Goal: Task Accomplishment & Management: Manage account settings

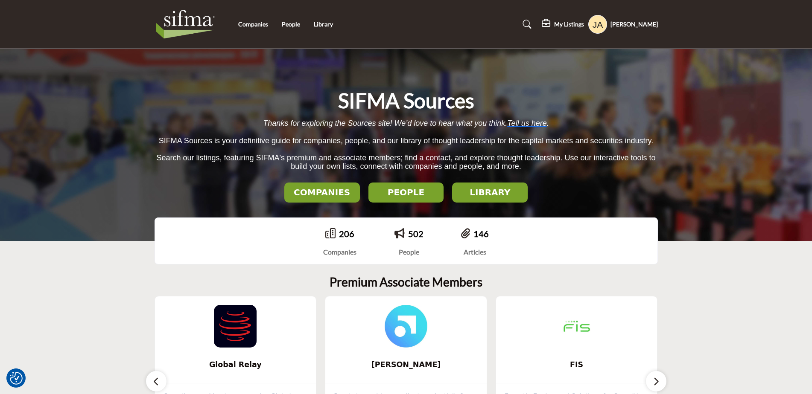
click at [607, 28] on profile-featured-0eb6fdc9-6740-4965-832e-afd5918f8b0a "Show hide supplier dropdown" at bounding box center [597, 24] width 19 height 19
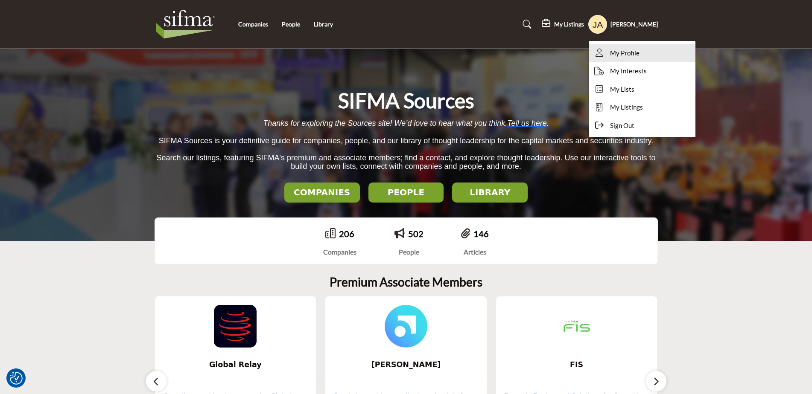
click at [623, 56] on span "My Profile" at bounding box center [624, 53] width 29 height 10
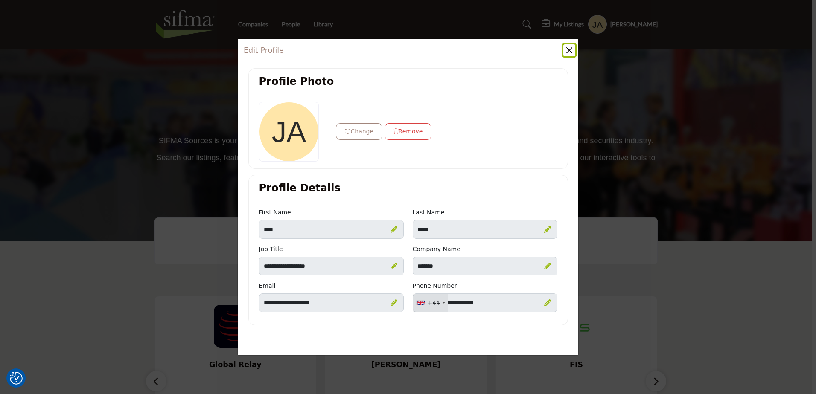
click at [566, 51] on button "Close" at bounding box center [569, 50] width 12 height 12
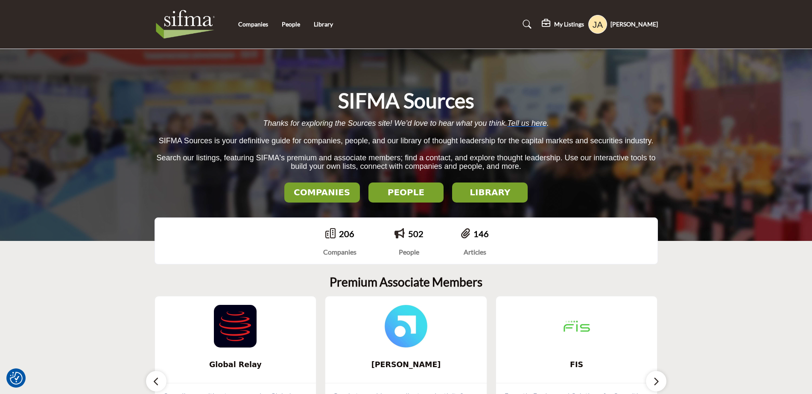
click at [574, 26] on h5 "My Listings" at bounding box center [569, 24] width 30 height 8
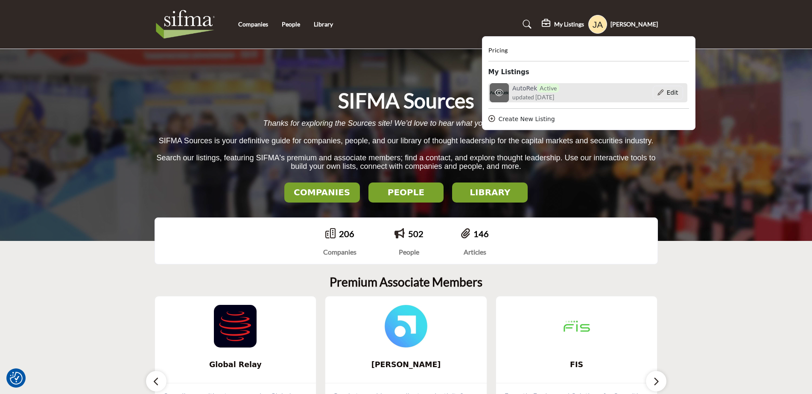
click at [551, 95] on span "updated [DATE]" at bounding box center [533, 97] width 42 height 9
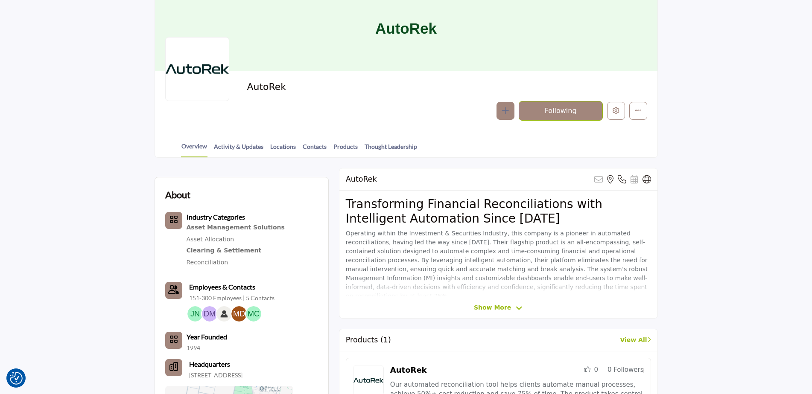
scroll to position [85, 0]
click at [510, 311] on span "Show More" at bounding box center [498, 308] width 49 height 9
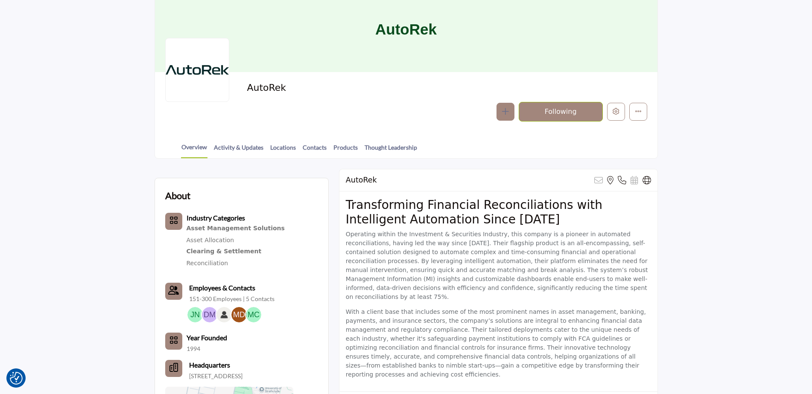
click at [499, 111] on button "button" at bounding box center [505, 112] width 18 height 18
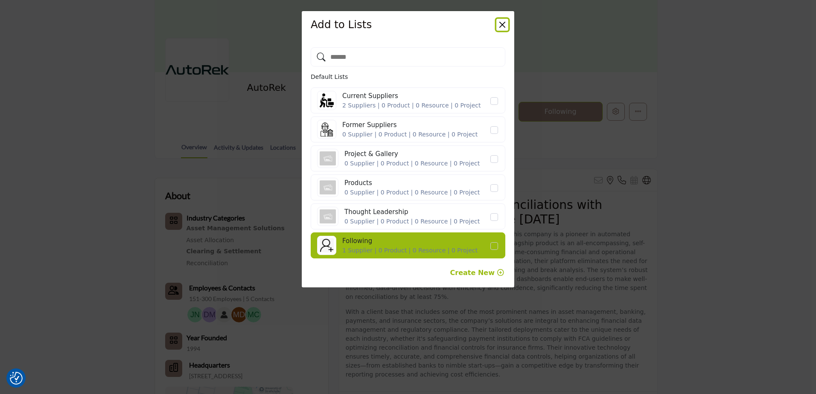
click at [500, 24] on button "Close" at bounding box center [502, 25] width 12 height 12
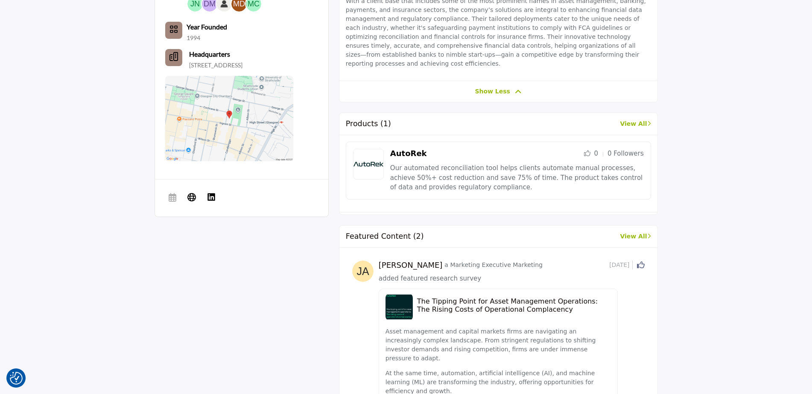
scroll to position [510, 0]
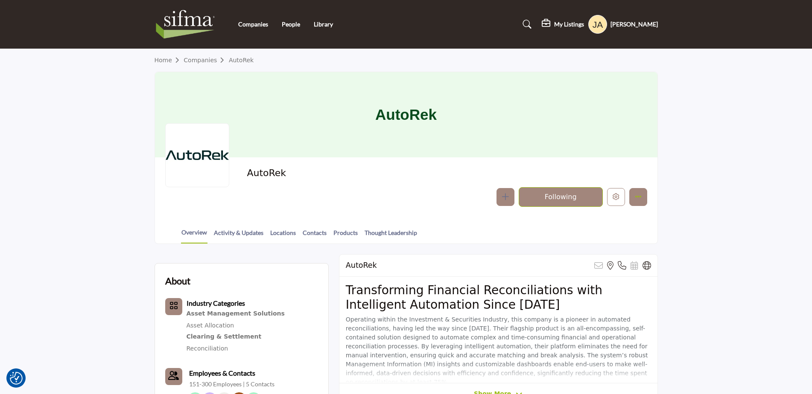
drag, startPoint x: 653, startPoint y: 195, endPoint x: 643, endPoint y: 197, distance: 9.6
click at [649, 196] on div "AutoRek Follow Following Message Phone Number Claim Listing Report Page Visit W…" at bounding box center [406, 187] width 502 height 60
click at [643, 197] on button "More details" at bounding box center [638, 197] width 18 height 18
click at [611, 199] on button "Edit company" at bounding box center [616, 197] width 18 height 18
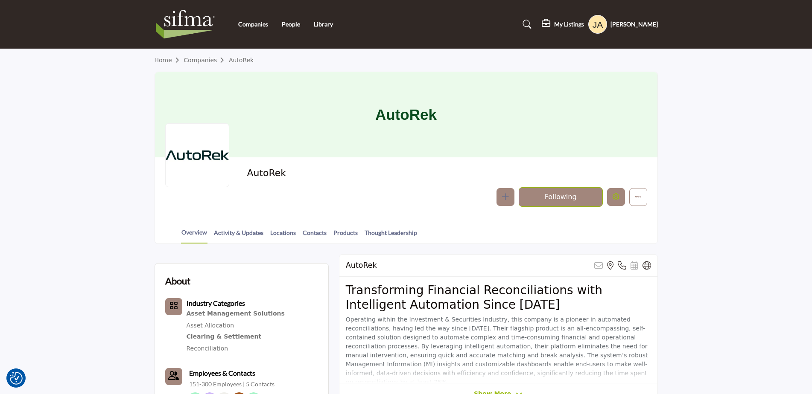
click at [617, 198] on icon "Edit company" at bounding box center [615, 196] width 7 height 7
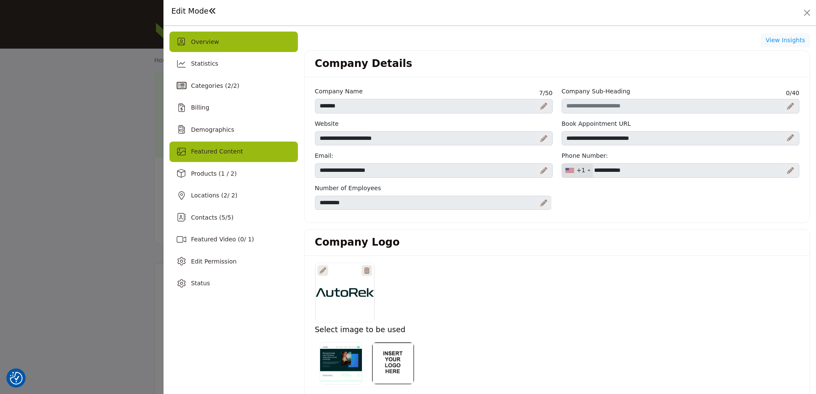
click at [245, 157] on div "Featured Content" at bounding box center [233, 152] width 128 height 20
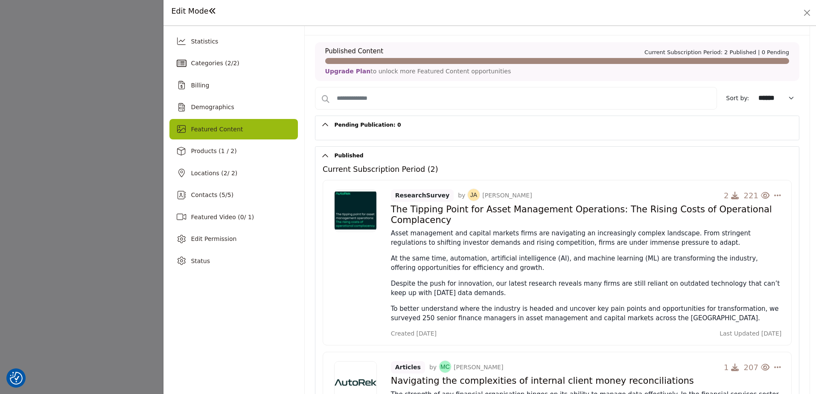
scroll to position [43, 0]
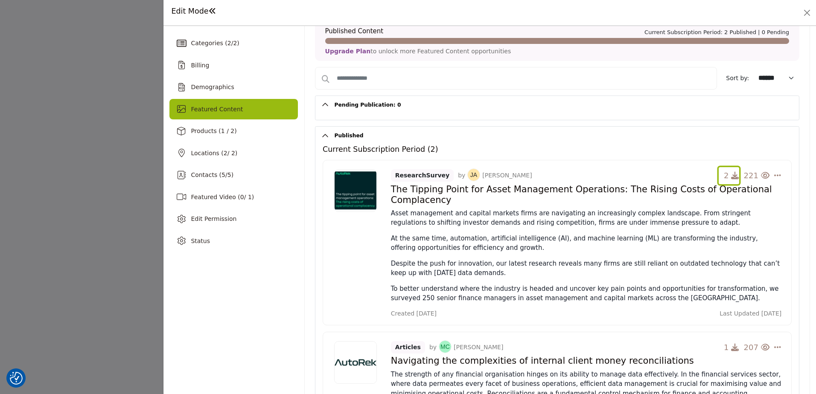
click at [732, 173] on icon "button" at bounding box center [735, 176] width 8 height 8
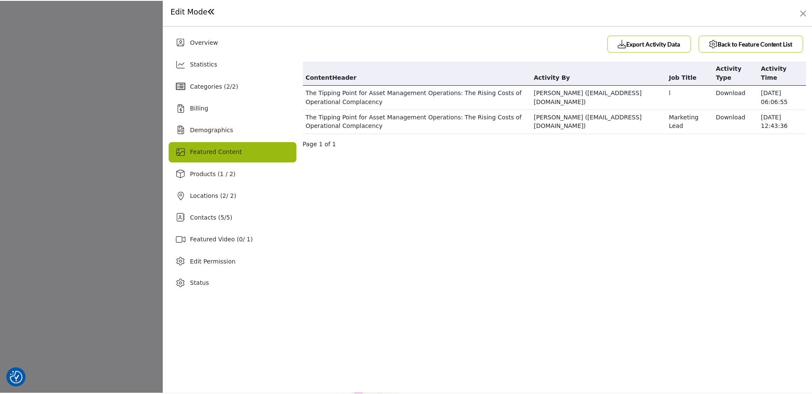
scroll to position [0, 0]
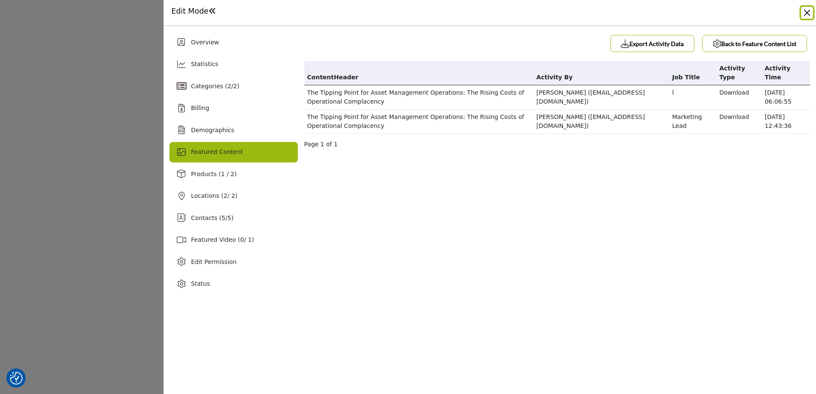
click at [802, 17] on button "Close" at bounding box center [807, 13] width 12 height 12
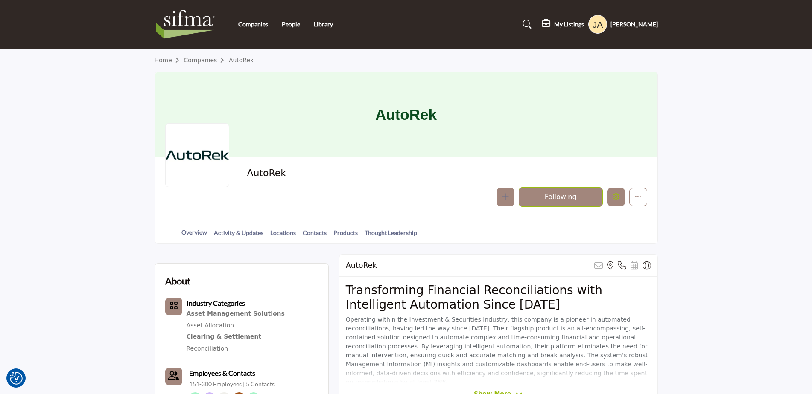
click at [612, 195] on icon "Edit company" at bounding box center [615, 196] width 7 height 7
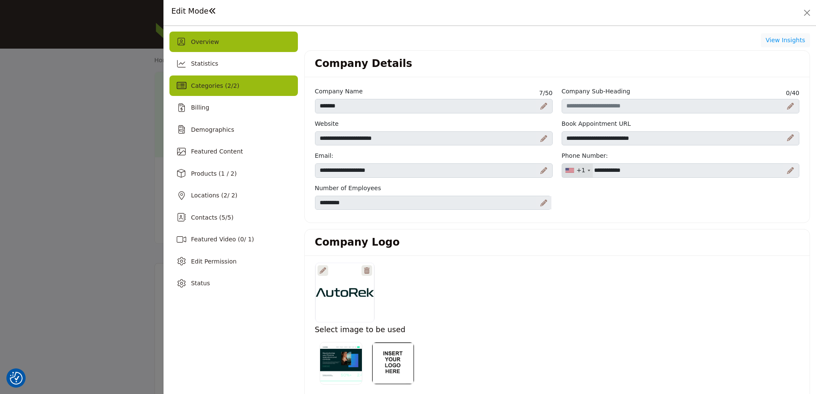
click at [230, 91] on div "Categories ( 2 / 2 )" at bounding box center [233, 86] width 128 height 20
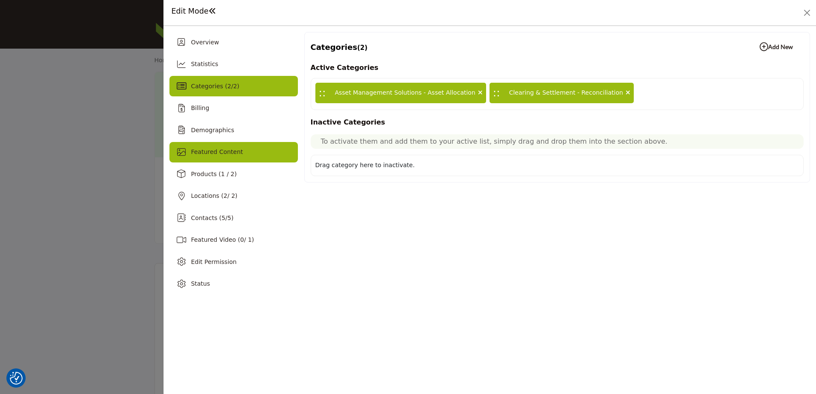
click at [230, 155] on span "Featured Content" at bounding box center [217, 151] width 52 height 7
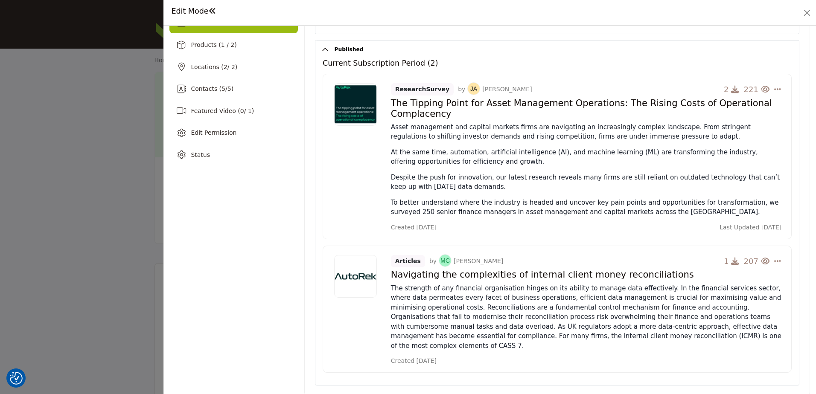
scroll to position [130, 0]
click at [732, 260] on icon "button" at bounding box center [735, 260] width 8 height 8
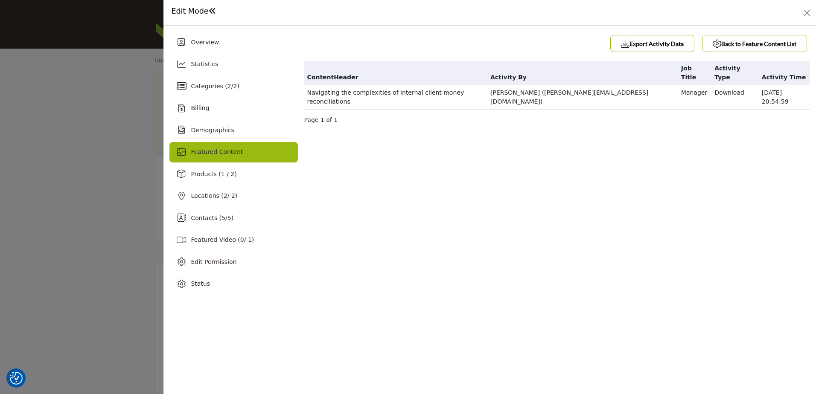
scroll to position [0, 0]
click at [197, 157] on div "Featured Content" at bounding box center [233, 152] width 128 height 20
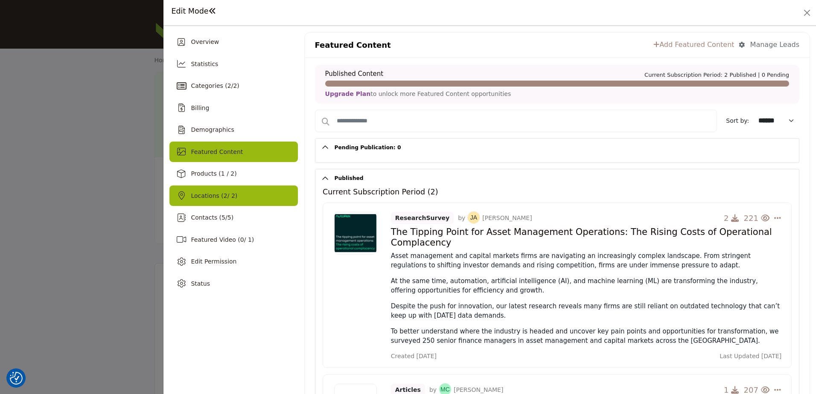
click at [198, 189] on div "Locations ( 2 / 2)" at bounding box center [233, 196] width 128 height 20
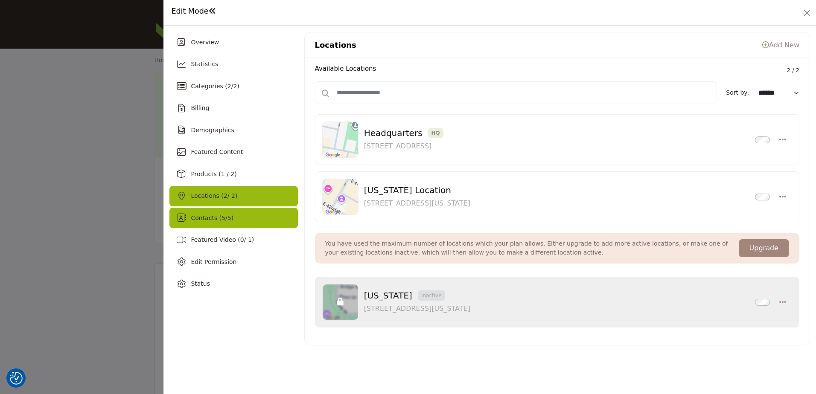
click at [204, 215] on span "Contacts ( 5 / 5 )" at bounding box center [212, 218] width 43 height 7
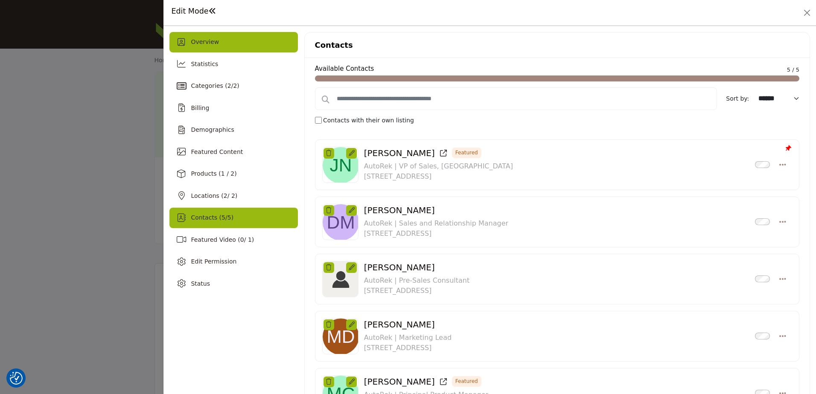
click at [193, 38] on span "Overview" at bounding box center [205, 41] width 28 height 7
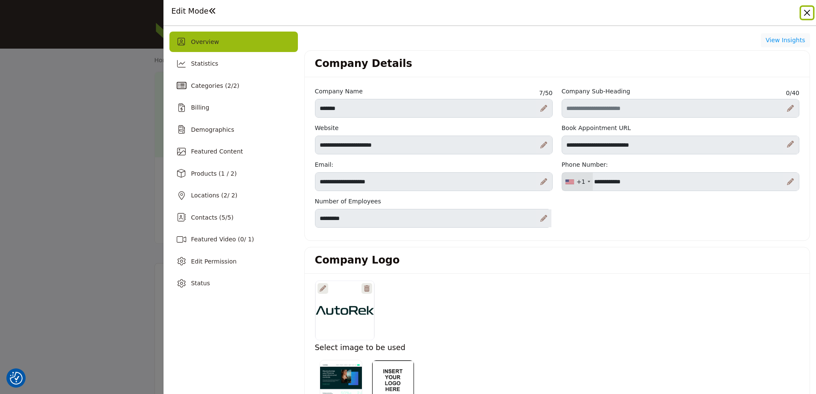
click at [806, 15] on button "Close" at bounding box center [807, 13] width 12 height 12
